Goal: Task Accomplishment & Management: Use online tool/utility

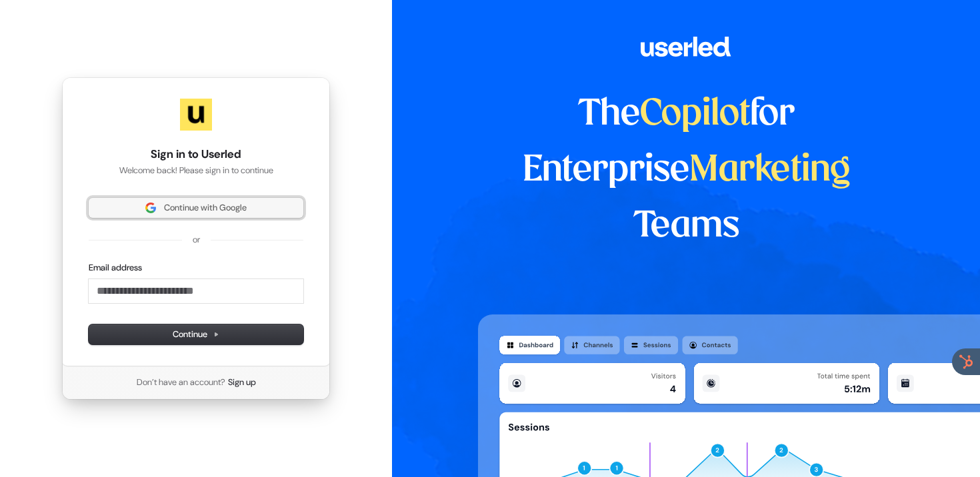
click at [209, 213] on span "Continue with Google" at bounding box center [205, 208] width 83 height 12
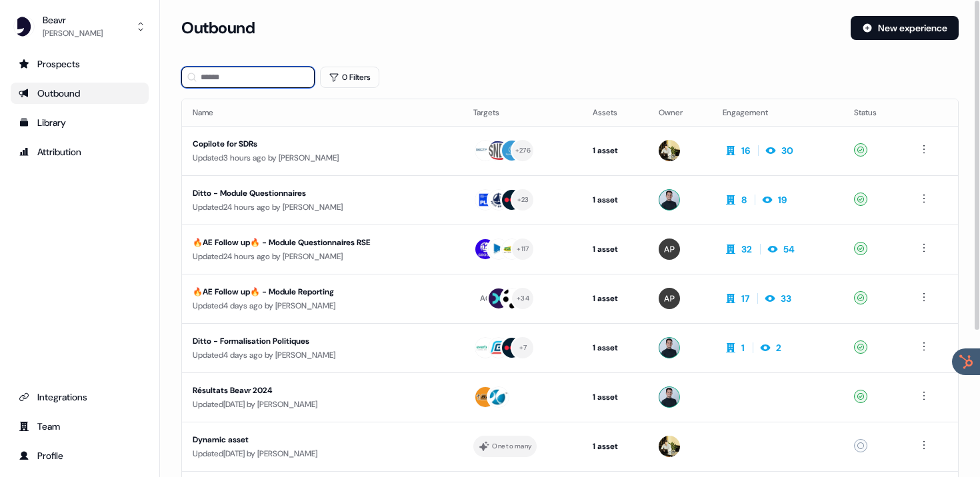
click at [257, 77] on input at bounding box center [247, 77] width 133 height 21
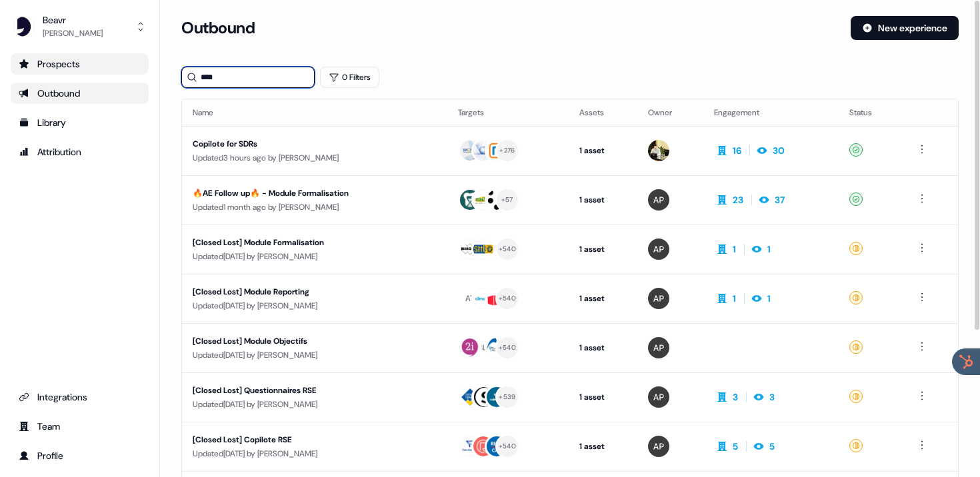
type input "****"
click at [73, 57] on link "Prospects" at bounding box center [80, 63] width 138 height 21
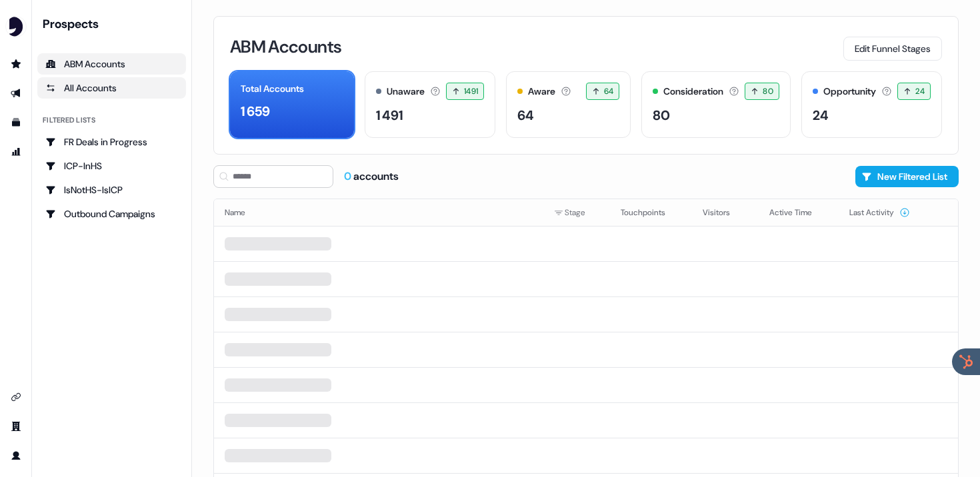
click at [109, 84] on div "All Accounts" at bounding box center [111, 87] width 133 height 13
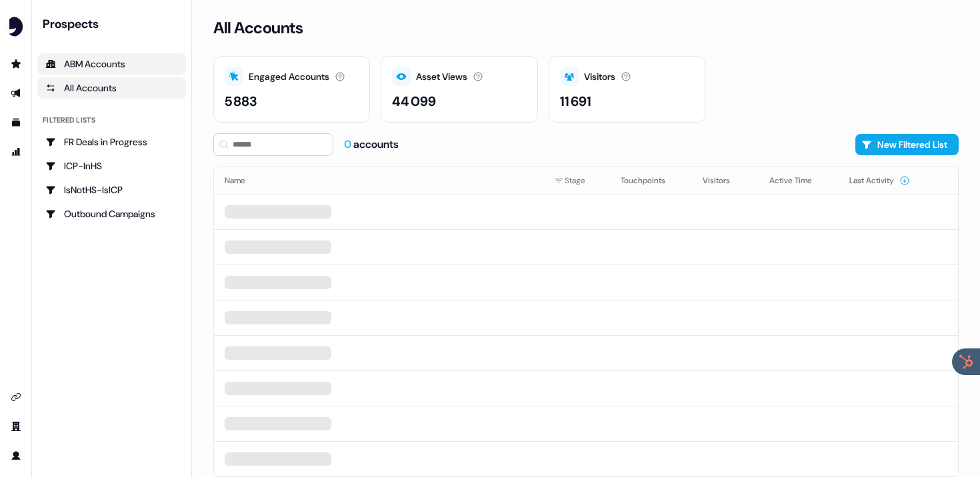
click at [114, 60] on div "ABM Accounts" at bounding box center [111, 63] width 133 height 13
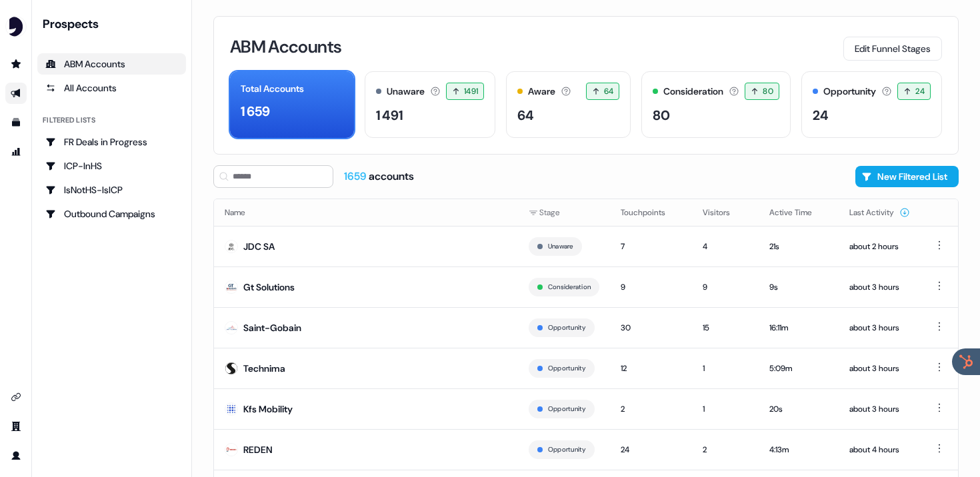
click at [14, 89] on icon "Go to outbound experience" at bounding box center [16, 93] width 11 height 11
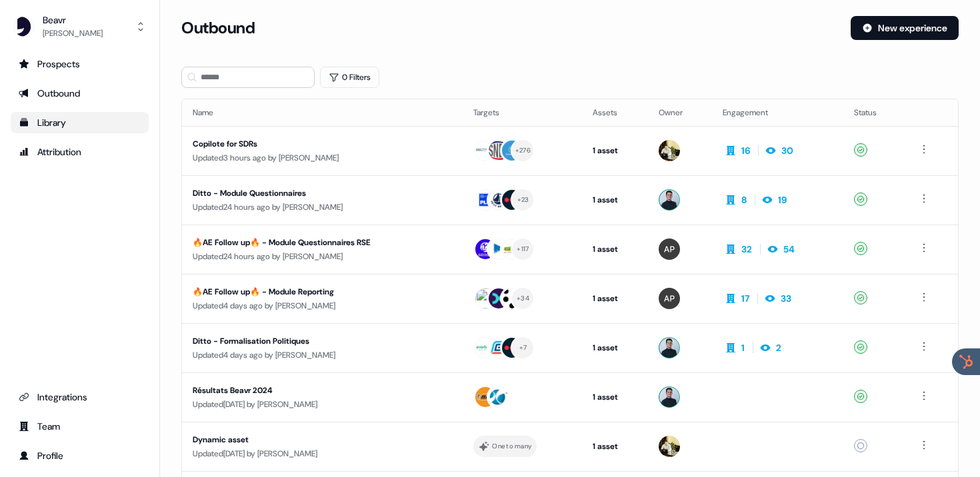
click at [65, 117] on div "Library" at bounding box center [80, 122] width 122 height 13
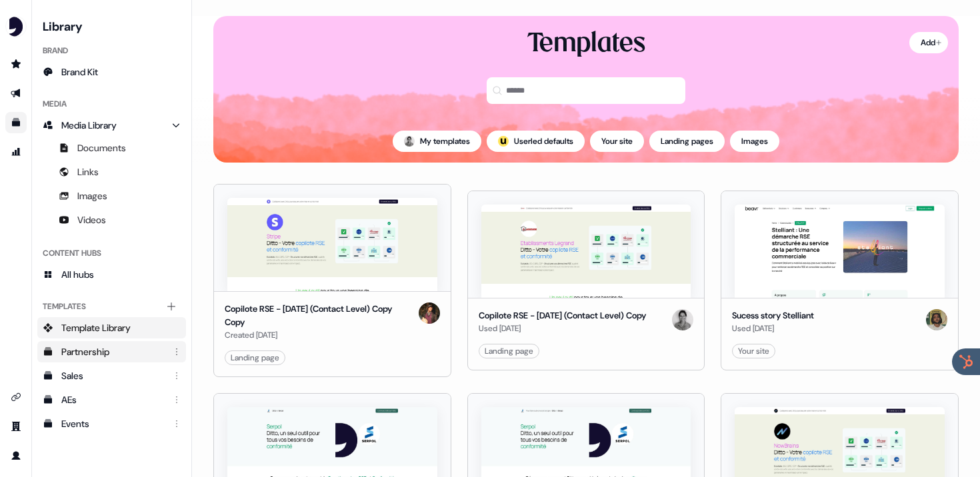
click at [95, 353] on div "Partnership" at bounding box center [112, 351] width 103 height 13
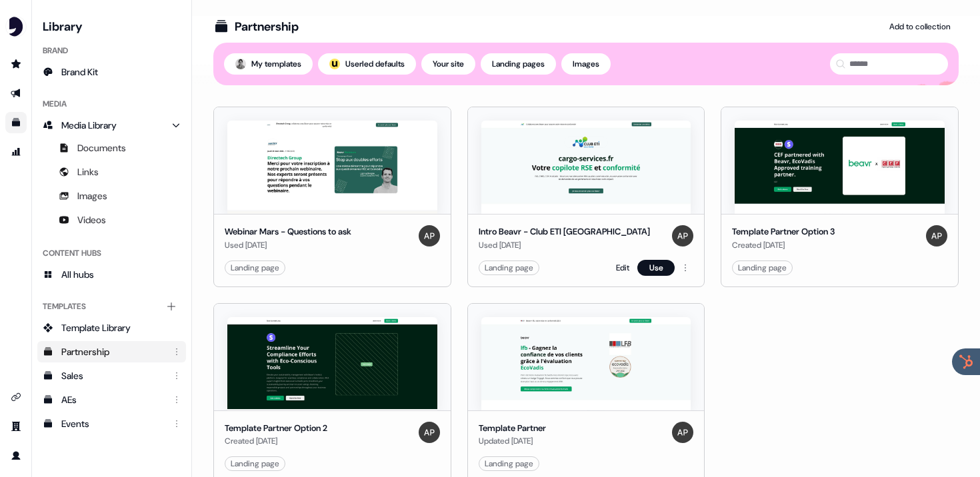
click at [615, 143] on img at bounding box center [586, 167] width 210 height 93
click at [617, 266] on link "Edit" at bounding box center [622, 267] width 13 height 13
click at [682, 269] on html "For the best experience switch devices to a bigger screen. Go to [DOMAIN_NAME] …" at bounding box center [490, 238] width 980 height 477
click at [556, 215] on div "Intro Beavr - Club ETI [GEOGRAPHIC_DATA] Used [DATE] Landing page Edit Use" at bounding box center [586, 250] width 237 height 73
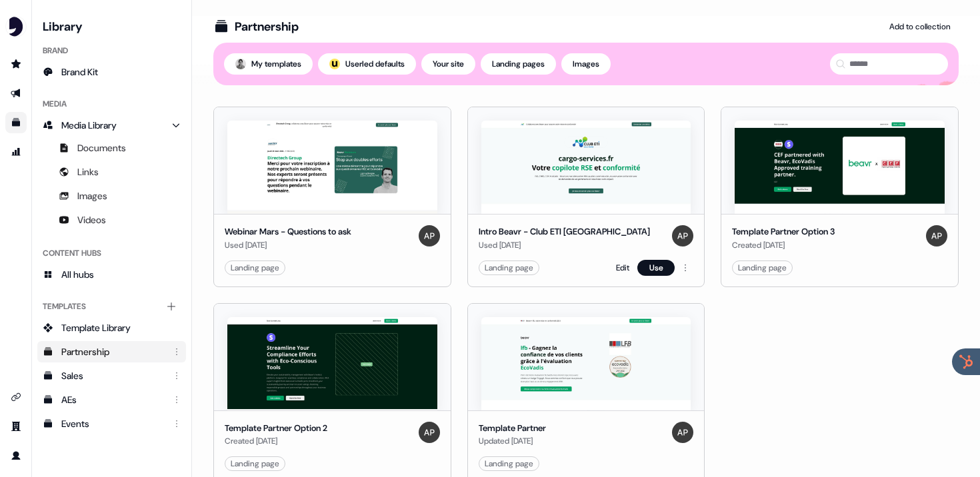
click at [532, 239] on div "Used [DATE]" at bounding box center [564, 245] width 171 height 13
click at [591, 173] on img at bounding box center [586, 167] width 210 height 93
click at [583, 195] on img at bounding box center [586, 167] width 210 height 93
click at [526, 248] on div "Used [DATE]" at bounding box center [564, 245] width 171 height 13
click at [525, 268] on div "Landing page" at bounding box center [509, 267] width 49 height 13
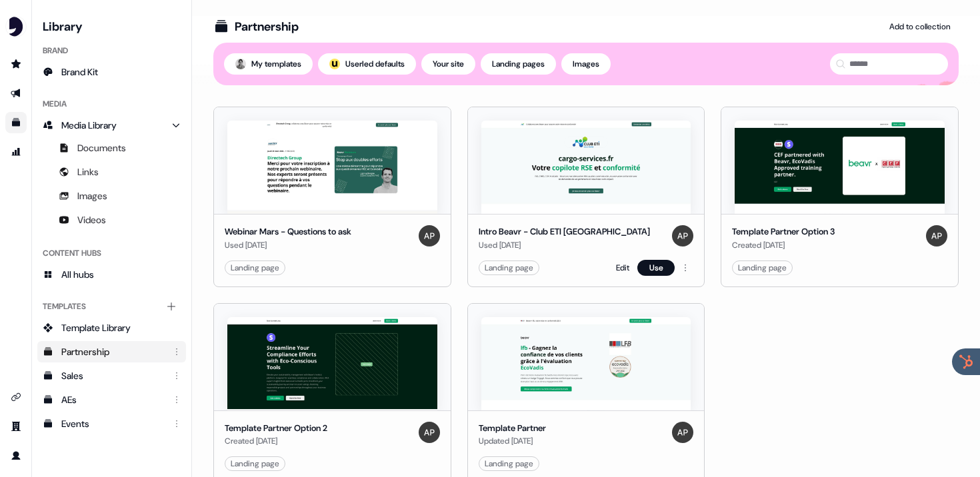
click at [525, 268] on div "Landing page" at bounding box center [509, 267] width 49 height 13
click at [626, 262] on div "Edit Use" at bounding box center [654, 268] width 77 height 16
click at [619, 268] on link "Edit" at bounding box center [622, 267] width 13 height 13
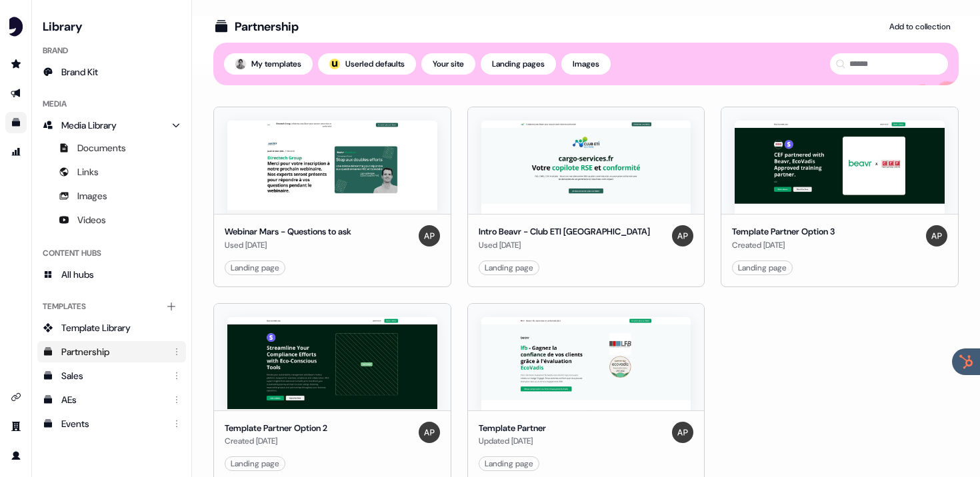
click at [619, 268] on link "Edit" at bounding box center [622, 267] width 13 height 13
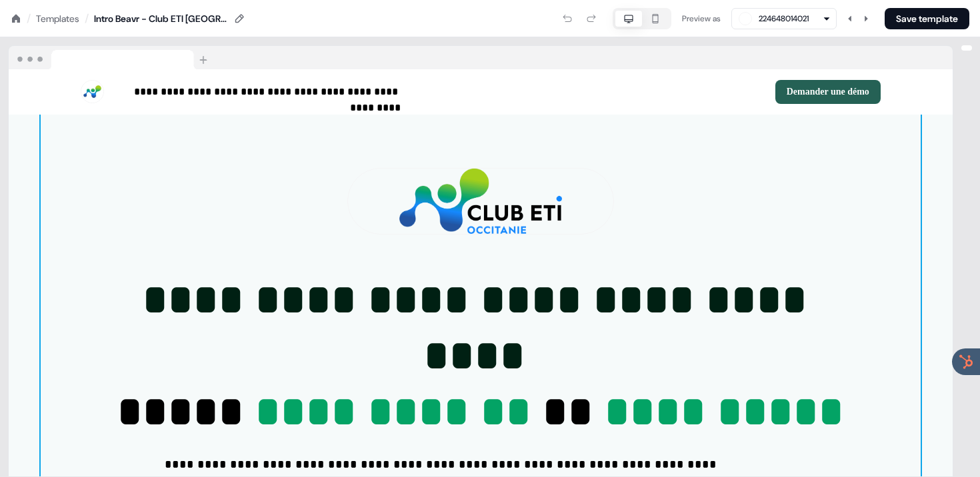
click at [619, 268] on div "**********" at bounding box center [481, 374] width 880 height 519
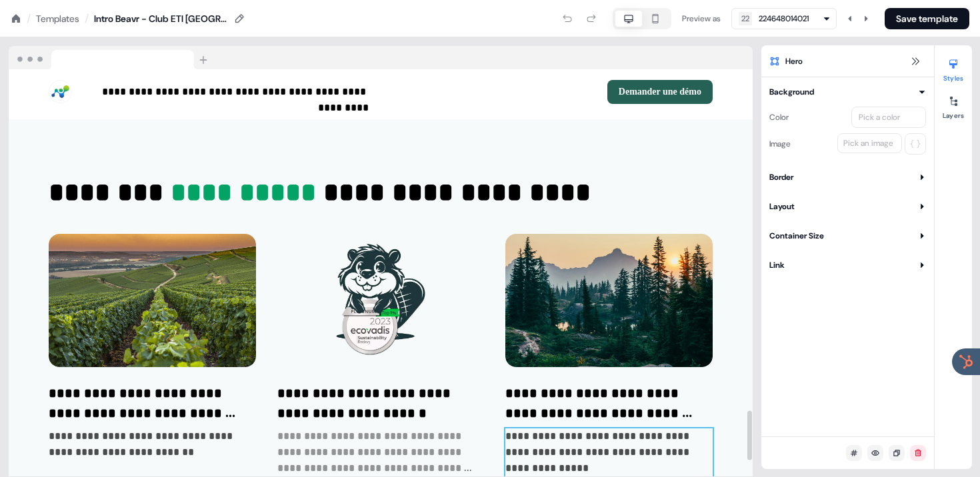
scroll to position [2773, 0]
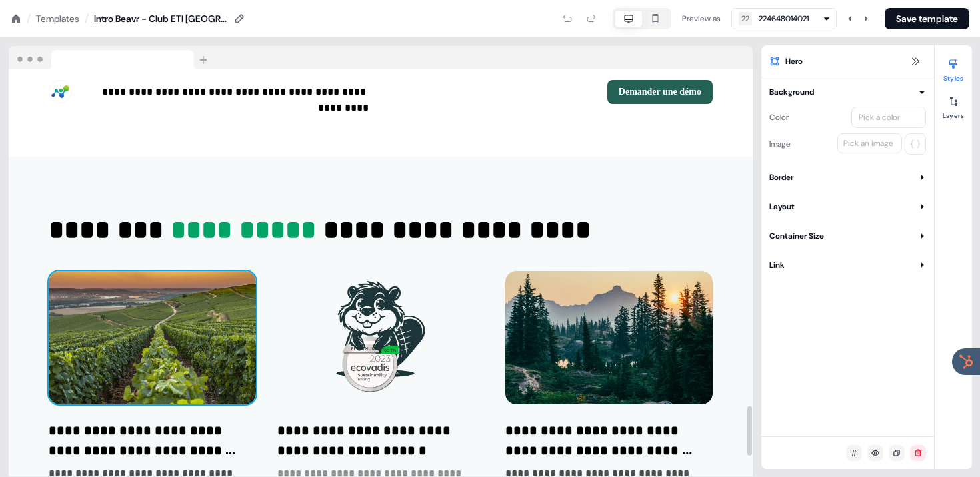
click at [192, 354] on img at bounding box center [152, 337] width 207 height 133
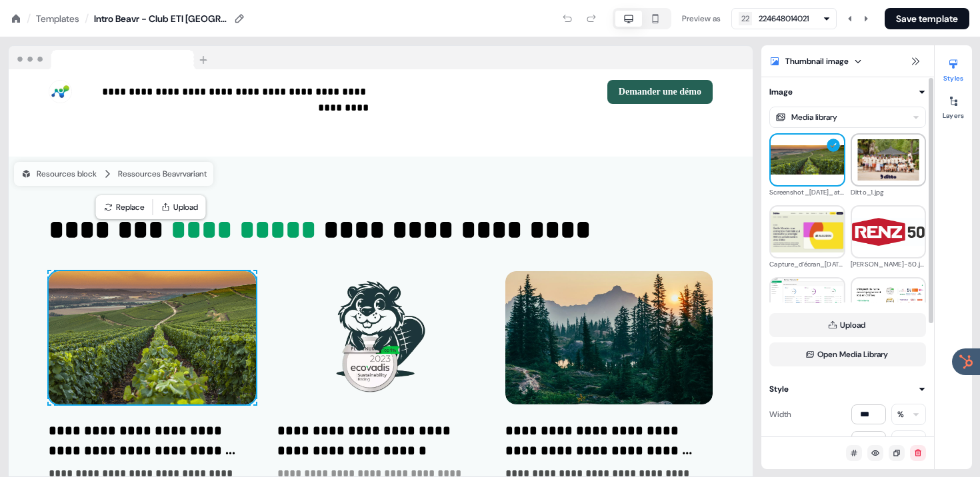
click at [893, 160] on img at bounding box center [888, 159] width 73 height 41
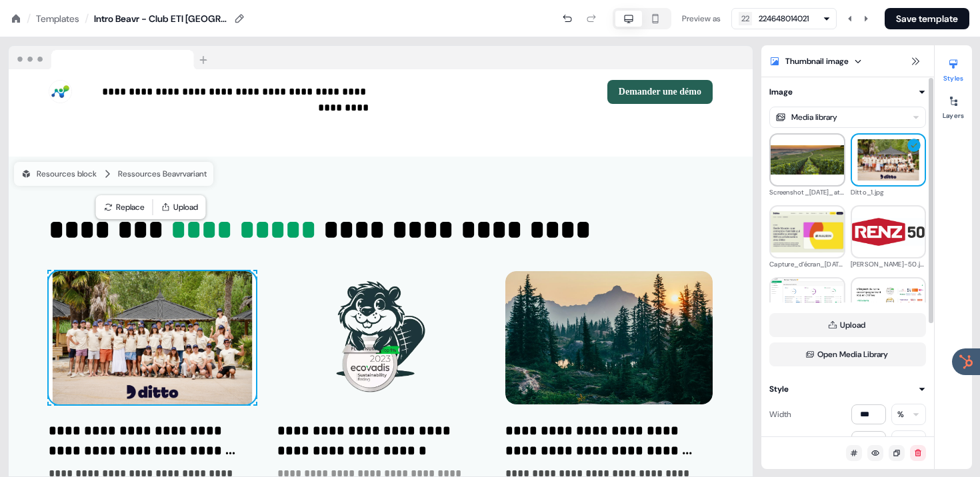
click at [801, 163] on img at bounding box center [807, 159] width 73 height 29
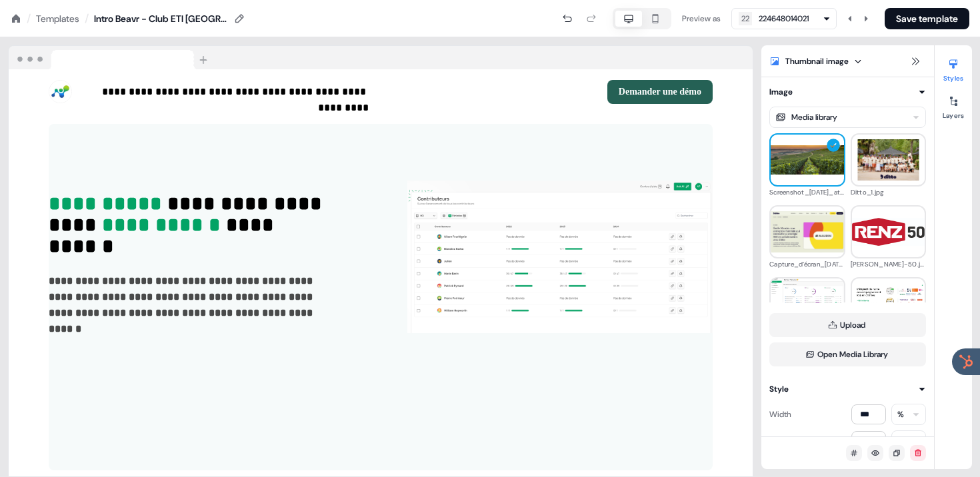
scroll to position [2114, 0]
